Goal: Task Accomplishment & Management: Manage account settings

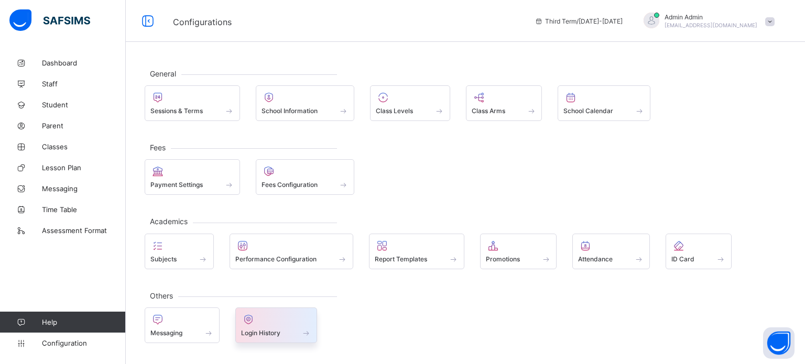
click at [261, 323] on div at bounding box center [276, 319] width 71 height 13
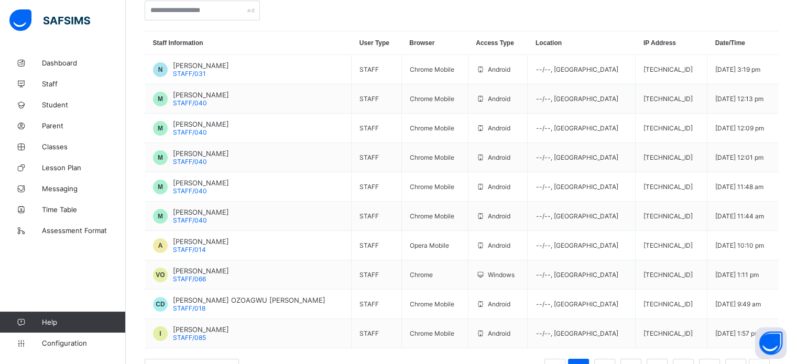
scroll to position [134, 0]
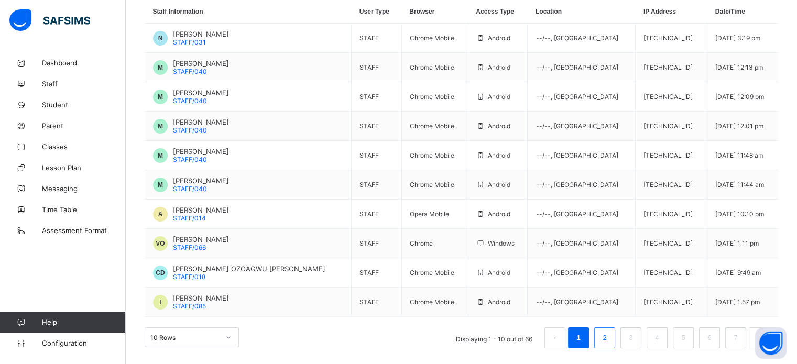
click at [609, 342] on link "2" at bounding box center [604, 338] width 10 height 14
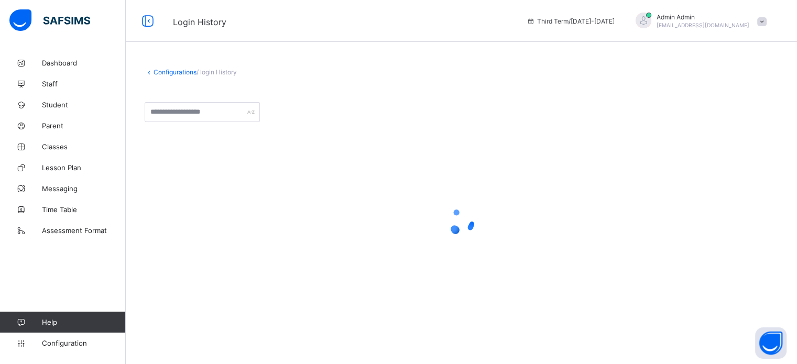
scroll to position [0, 0]
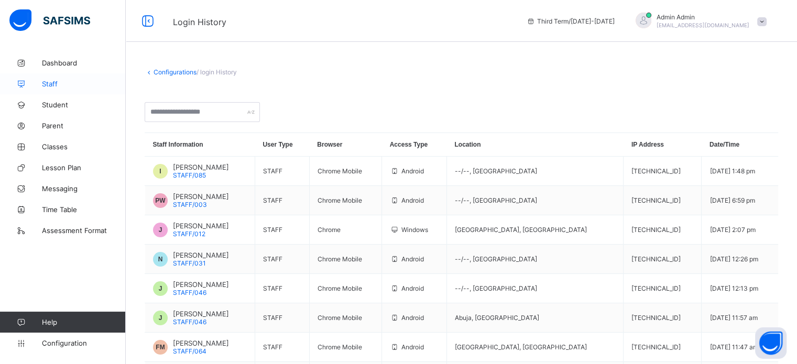
click at [48, 78] on link "Staff" at bounding box center [63, 83] width 126 height 21
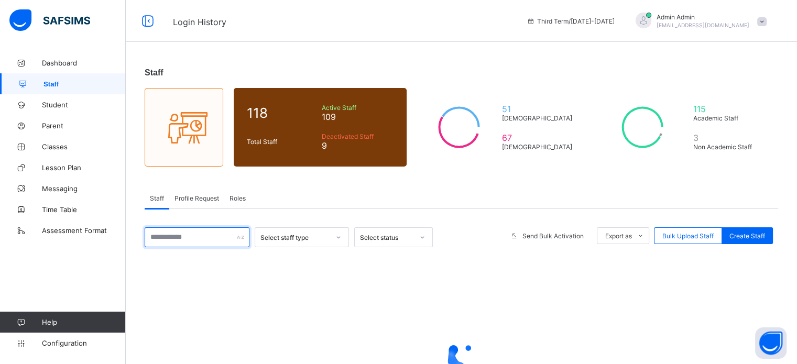
click at [196, 234] on input "text" at bounding box center [197, 237] width 105 height 20
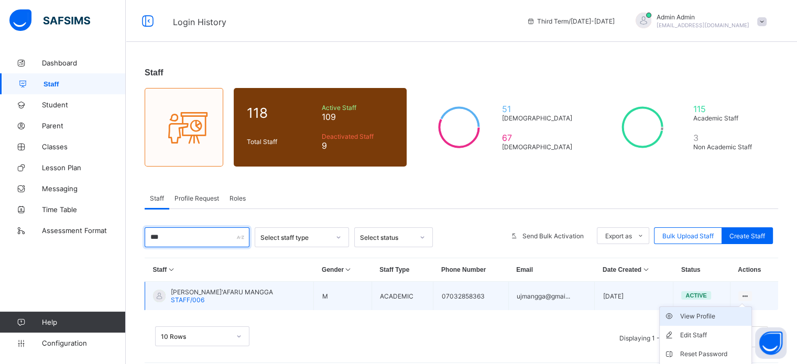
type input "***"
click at [723, 318] on div "View Profile" at bounding box center [714, 316] width 68 height 10
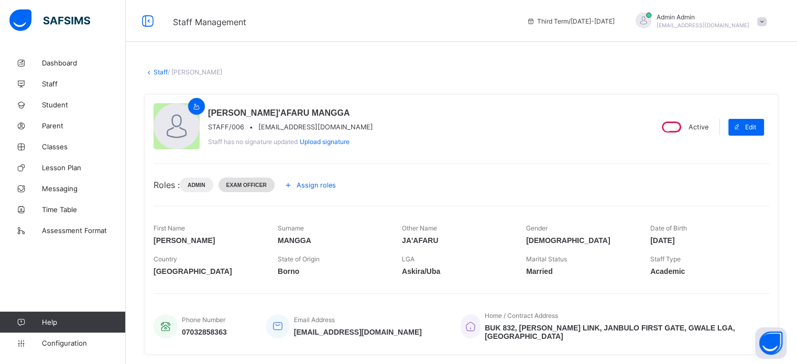
click at [262, 184] on span "Exam officer" at bounding box center [246, 185] width 40 height 6
click at [271, 187] on div "Exam officer" at bounding box center [247, 185] width 56 height 15
click at [294, 186] on icon at bounding box center [288, 185] width 12 height 10
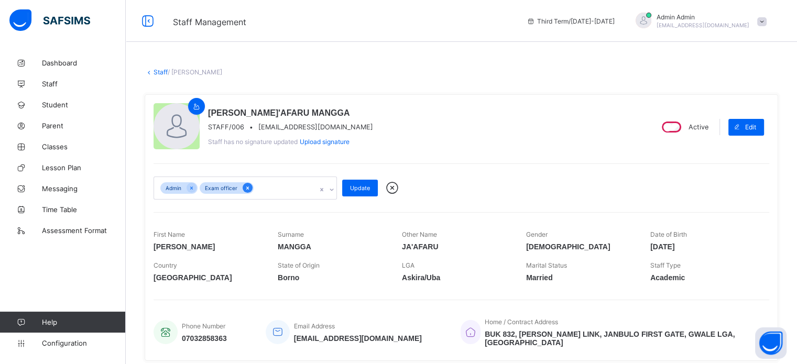
click at [245, 190] on icon at bounding box center [248, 187] width 6 height 7
click at [190, 187] on icon at bounding box center [191, 188] width 3 height 3
click at [352, 184] on span "Update" at bounding box center [360, 187] width 20 height 7
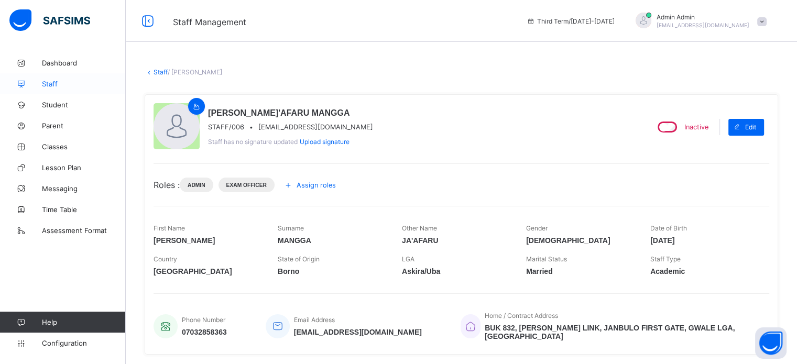
click at [53, 83] on span "Staff" at bounding box center [84, 84] width 84 height 8
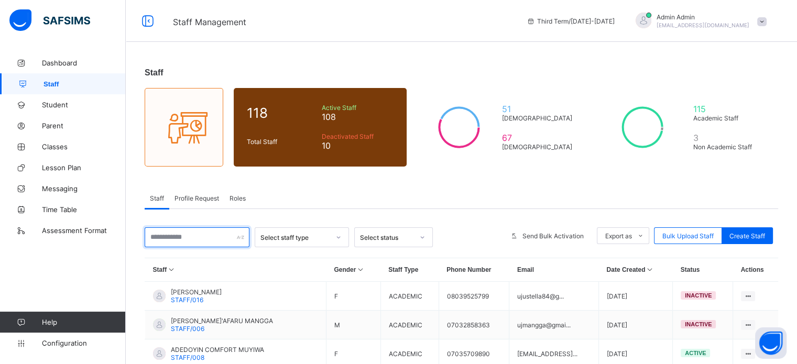
click at [187, 234] on input "text" at bounding box center [197, 237] width 105 height 20
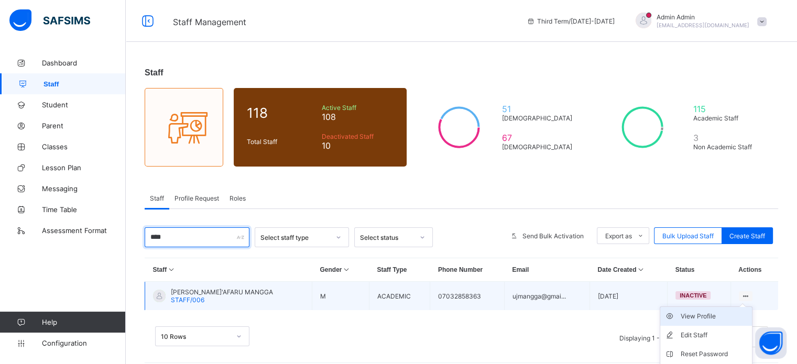
type input "****"
click at [717, 315] on div "View Profile" at bounding box center [714, 316] width 68 height 10
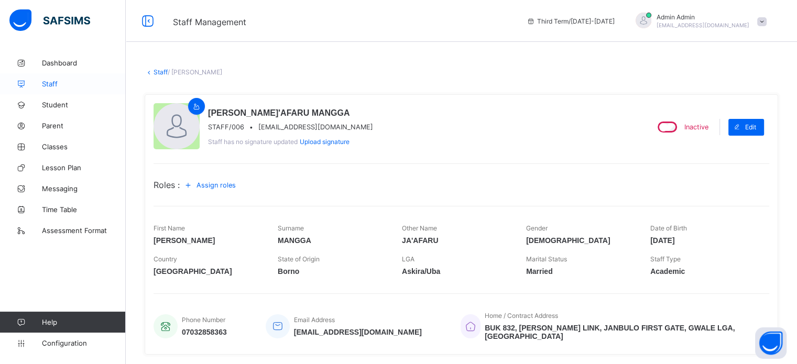
click at [57, 83] on span "Staff" at bounding box center [84, 84] width 84 height 8
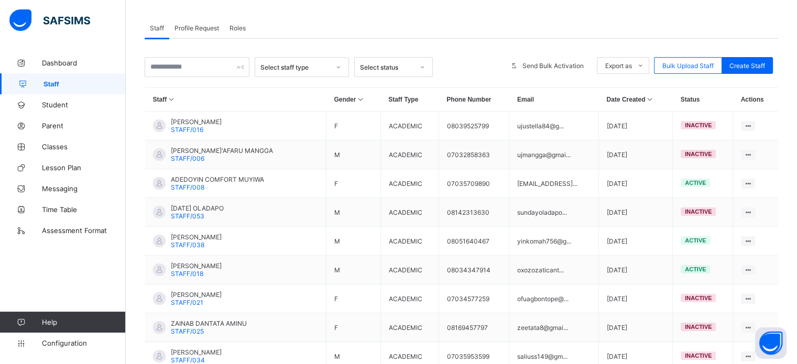
scroll to position [170, 0]
